Goal: Task Accomplishment & Management: Complete application form

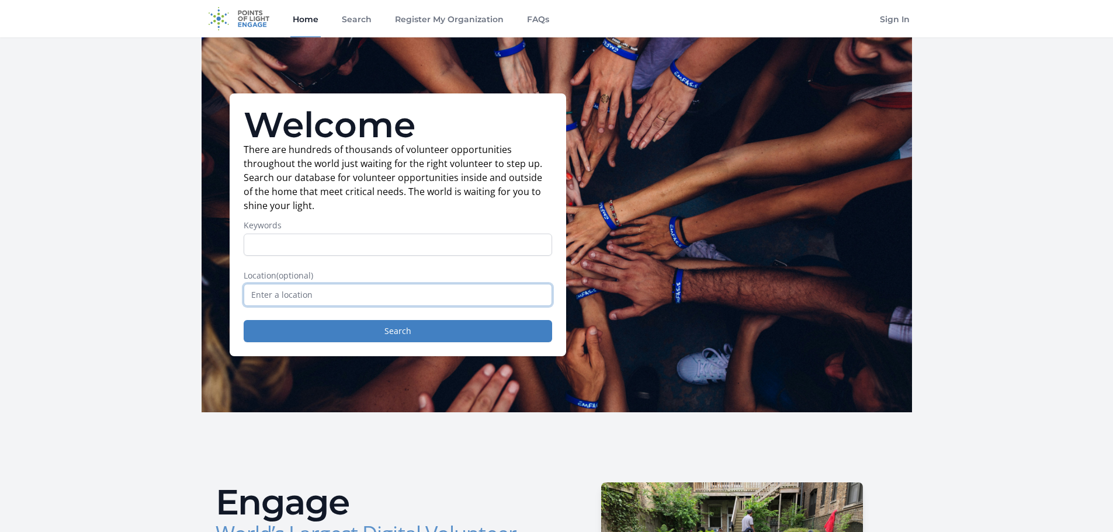
click at [390, 290] on input "text" at bounding box center [398, 295] width 309 height 22
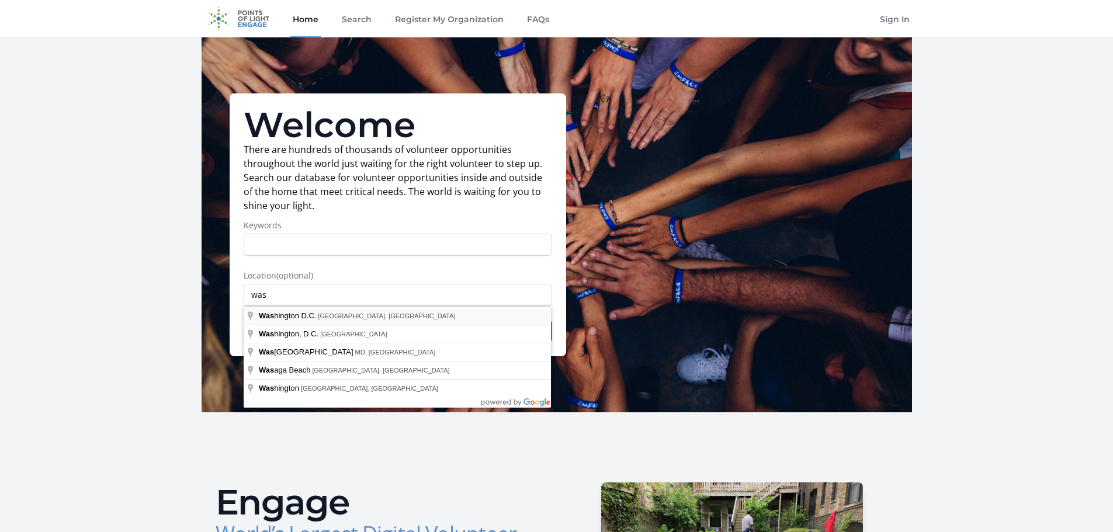
type input "[US_STATE] D.C., [GEOGRAPHIC_DATA], [GEOGRAPHIC_DATA]"
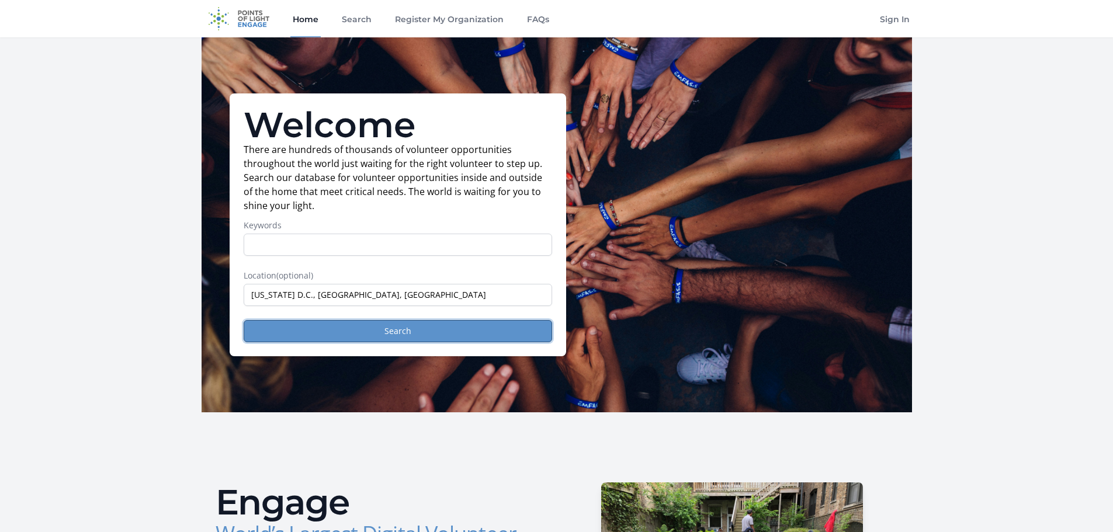
click at [407, 333] on button "Search" at bounding box center [398, 331] width 309 height 22
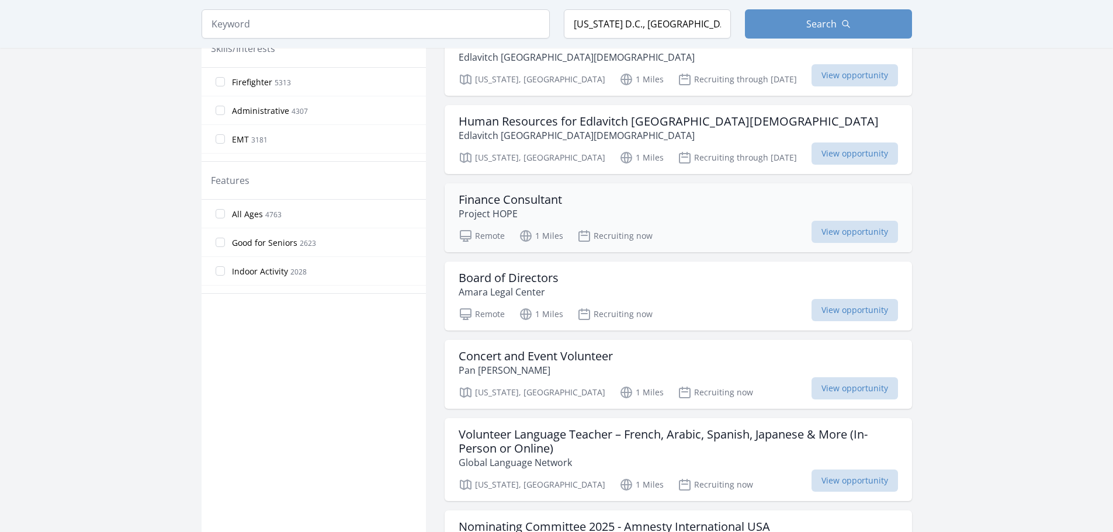
scroll to position [584, 0]
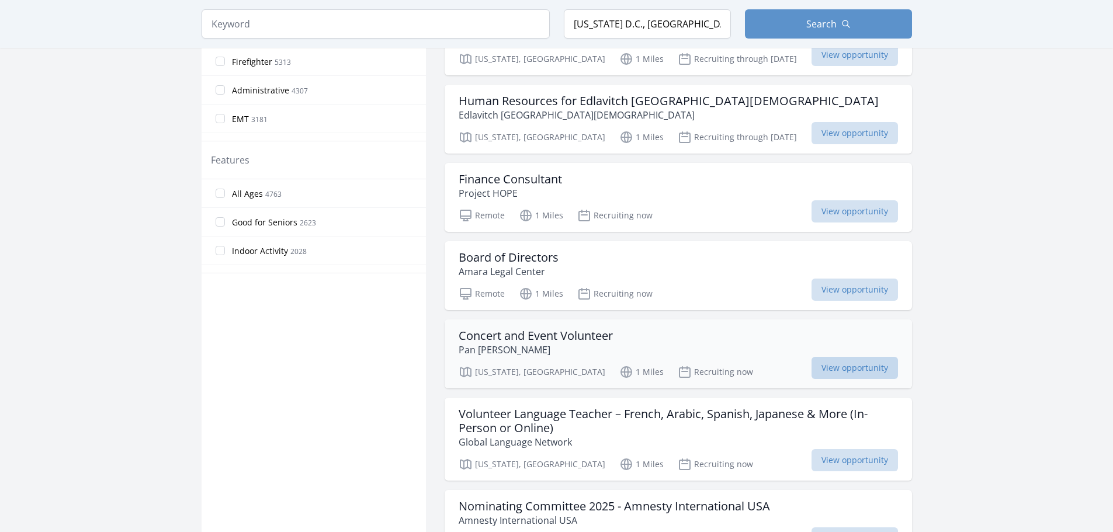
click at [845, 357] on span "View opportunity" at bounding box center [855, 368] width 87 height 22
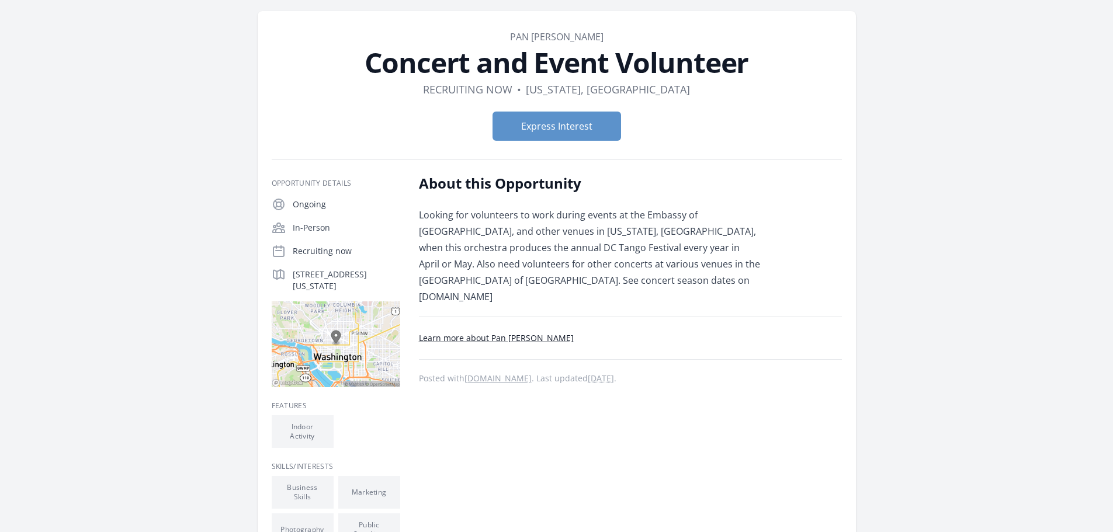
scroll to position [58, 0]
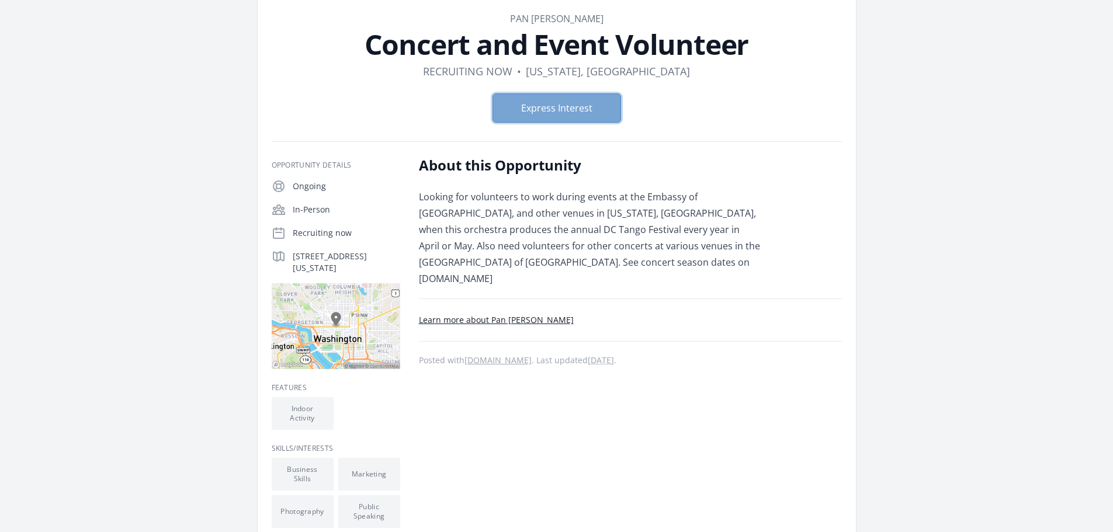
click at [536, 112] on button "Express Interest" at bounding box center [557, 108] width 129 height 29
